Goal: Find specific page/section: Locate a particular part of the current website

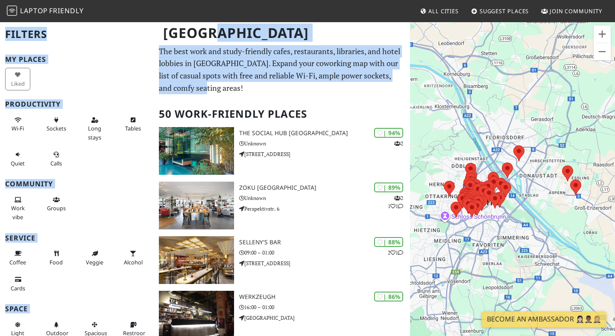
drag, startPoint x: 159, startPoint y: 50, endPoint x: 207, endPoint y: 86, distance: 60.4
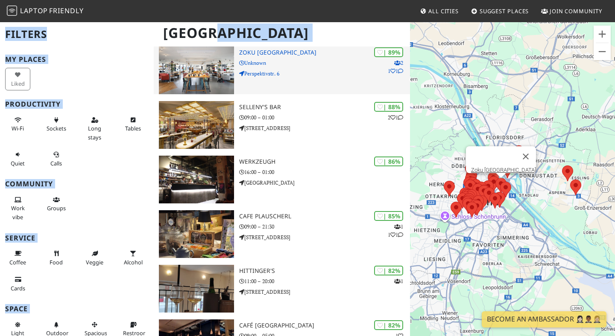
scroll to position [312, 0]
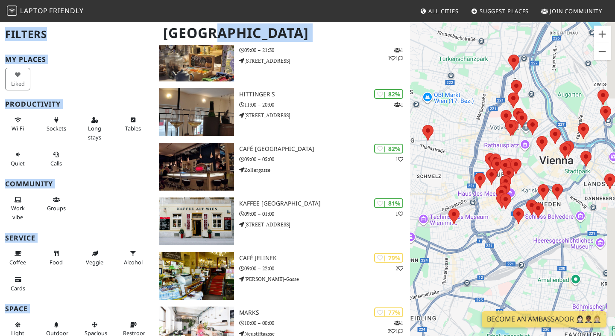
drag, startPoint x: 461, startPoint y: 190, endPoint x: 436, endPoint y: 188, distance: 25.7
click at [436, 188] on div at bounding box center [512, 189] width 205 height 336
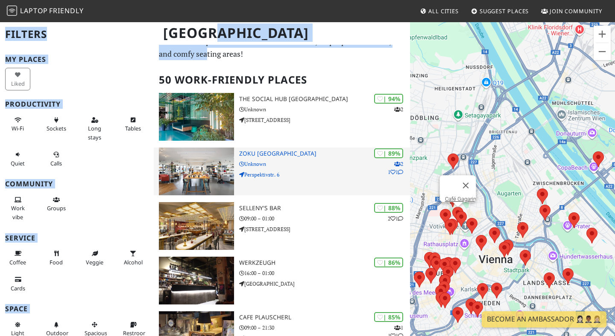
scroll to position [0, 0]
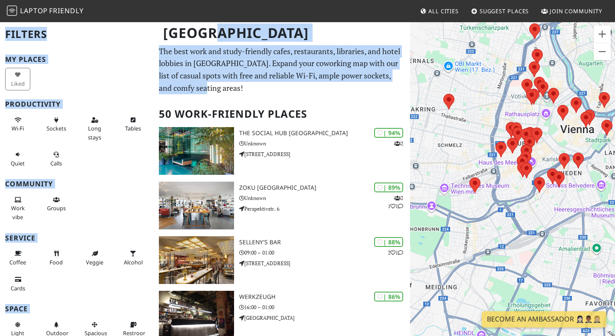
drag, startPoint x: 498, startPoint y: 207, endPoint x: 583, endPoint y: 70, distance: 161.6
click at [583, 70] on div at bounding box center [512, 189] width 205 height 336
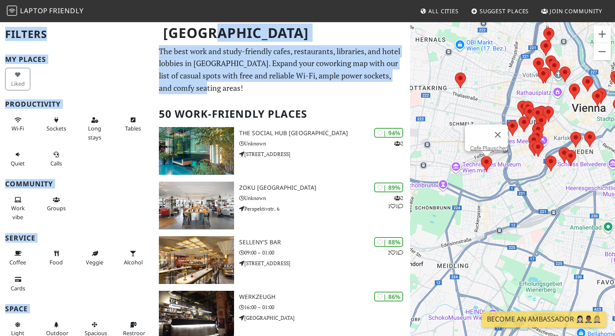
click at [481, 156] on area at bounding box center [481, 156] width 0 height 0
click at [478, 145] on link "Cafe Plauscherl" at bounding box center [489, 148] width 38 height 6
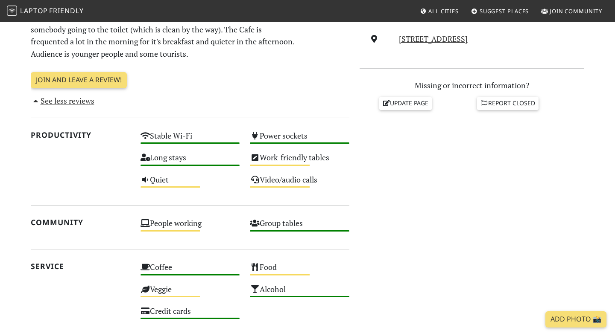
scroll to position [506, 0]
